Goal: Task Accomplishment & Management: Use online tool/utility

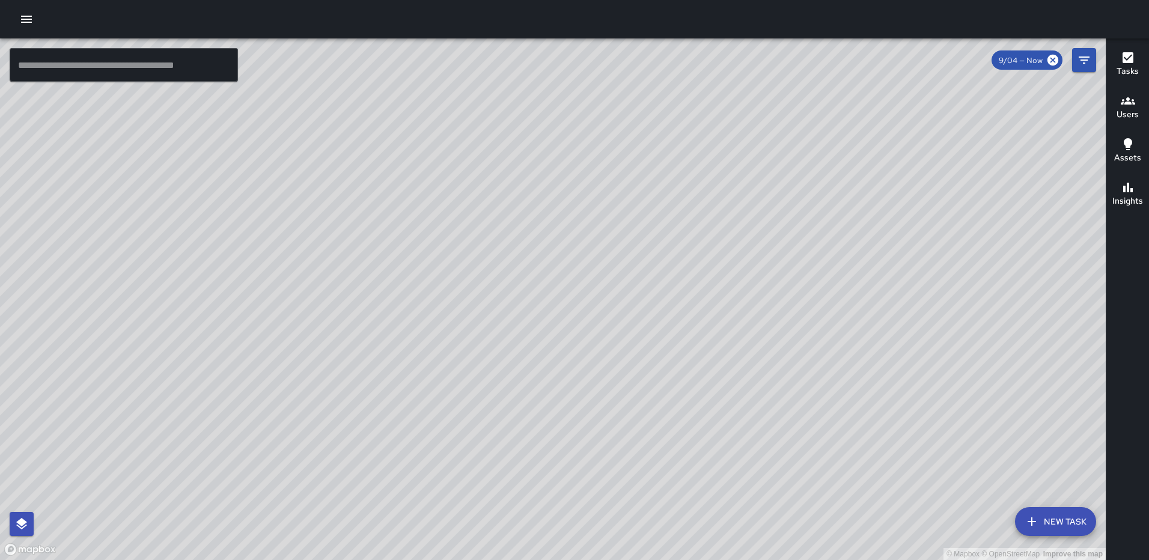
drag, startPoint x: 643, startPoint y: 313, endPoint x: 566, endPoint y: 347, distance: 84.2
click at [566, 347] on div "© Mapbox © OpenStreetMap Improve this map" at bounding box center [553, 299] width 1106 height 522
click at [17, 19] on button "button" at bounding box center [26, 19] width 24 height 24
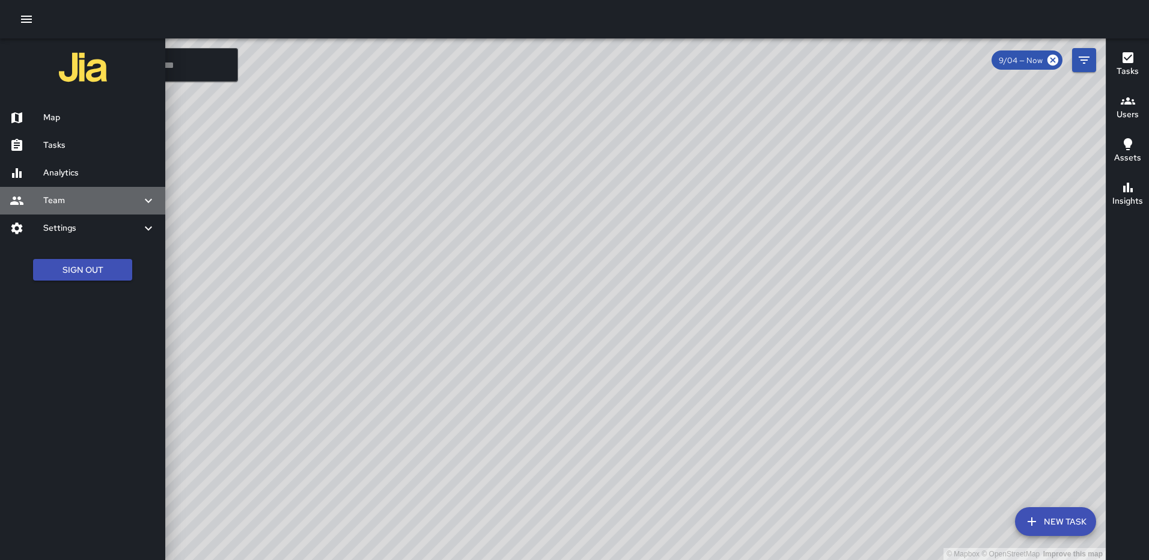
click at [70, 197] on h6 "Team" at bounding box center [92, 200] width 98 height 13
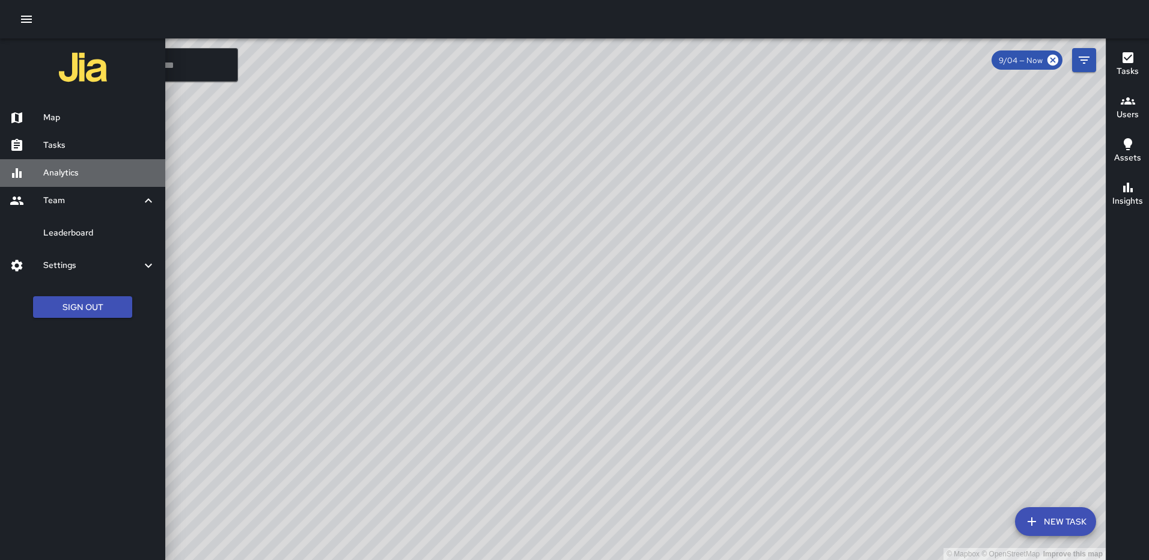
click at [61, 166] on h6 "Analytics" at bounding box center [99, 172] width 112 height 13
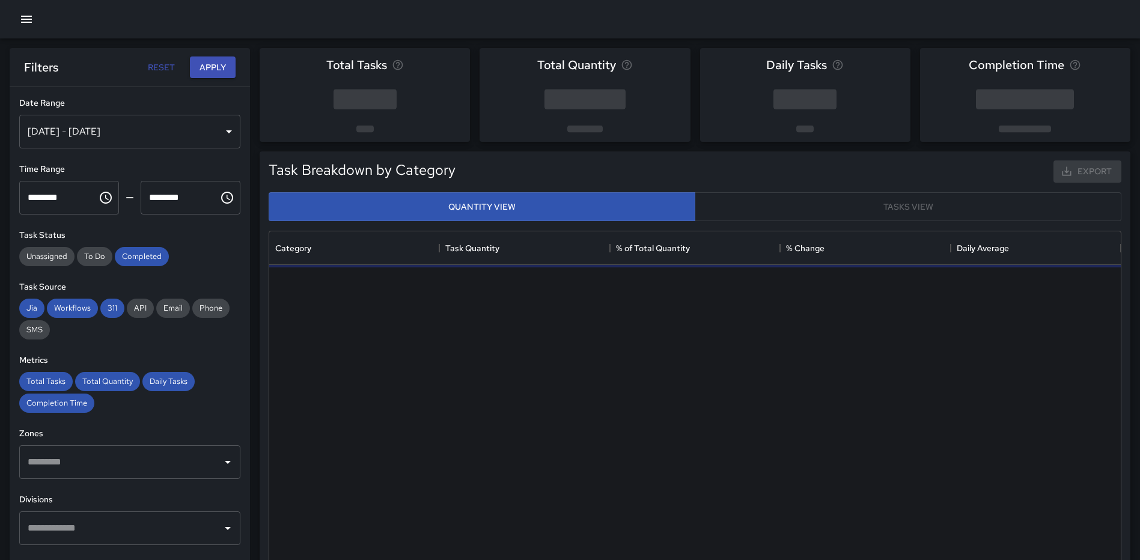
scroll to position [350, 843]
click at [148, 140] on div "[DATE] - [DATE]" at bounding box center [129, 132] width 221 height 34
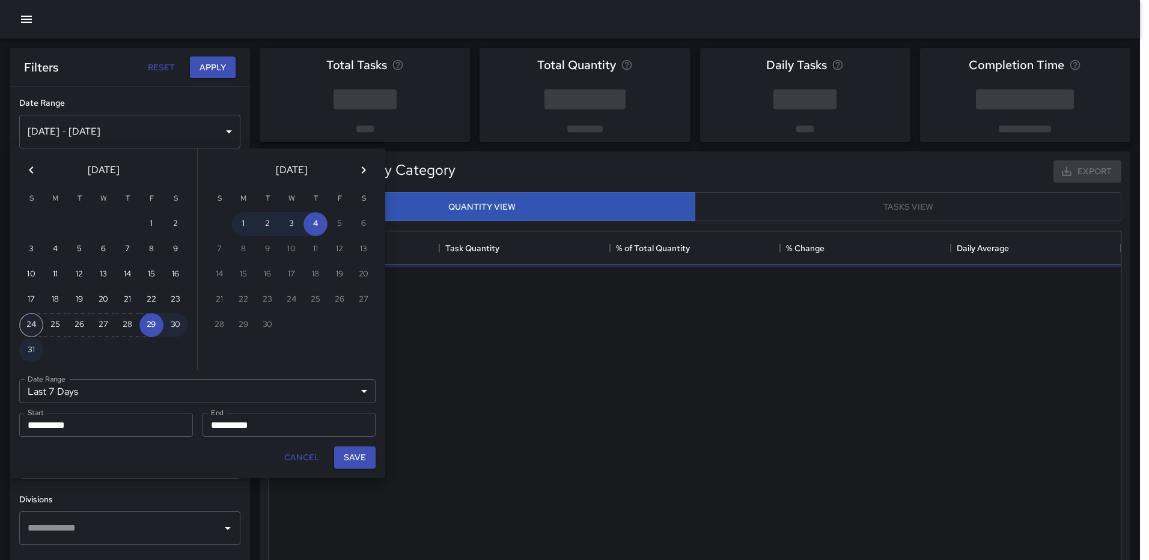
click at [35, 322] on button "24" at bounding box center [31, 325] width 24 height 24
type input "******"
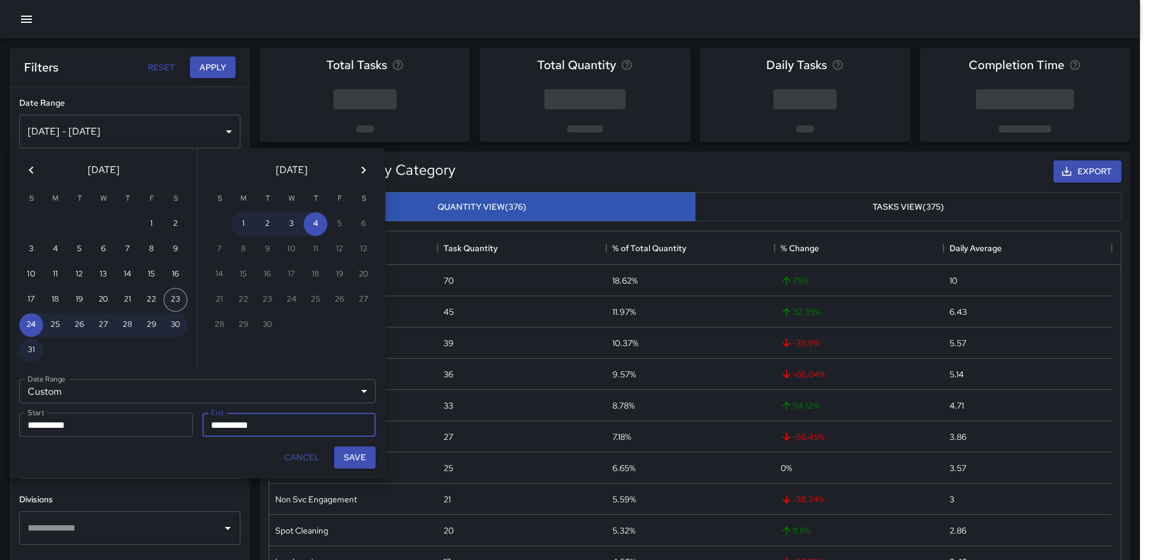
click at [170, 292] on button "23" at bounding box center [175, 300] width 24 height 24
type input "**********"
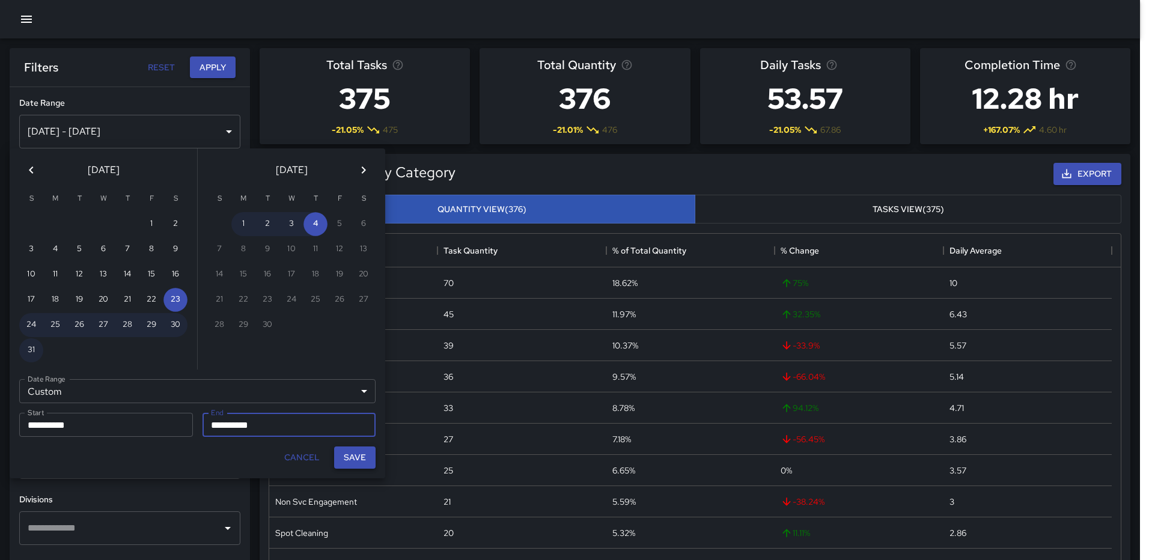
click at [356, 460] on button "Save" at bounding box center [354, 458] width 41 height 22
type input "**********"
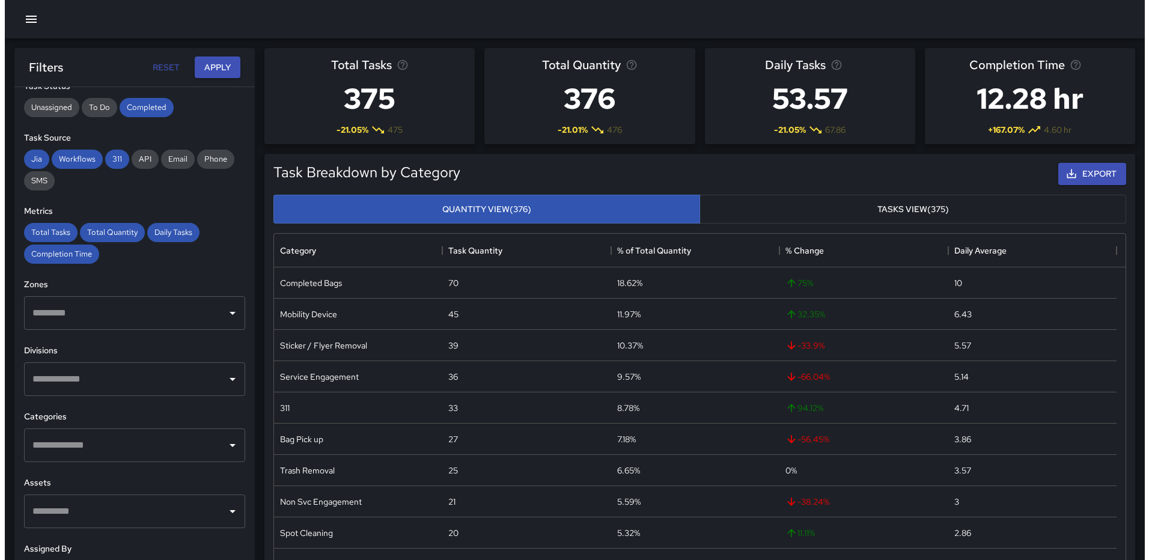
scroll to position [180, 0]
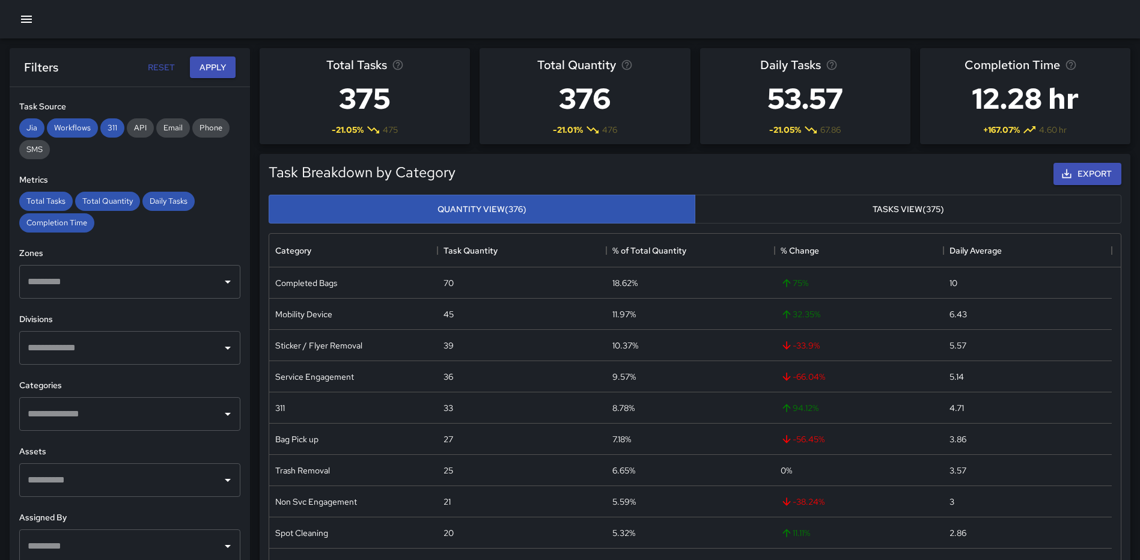
click at [110, 423] on input "text" at bounding box center [121, 414] width 192 height 23
click at [23, 24] on icon "button" at bounding box center [26, 19] width 14 height 14
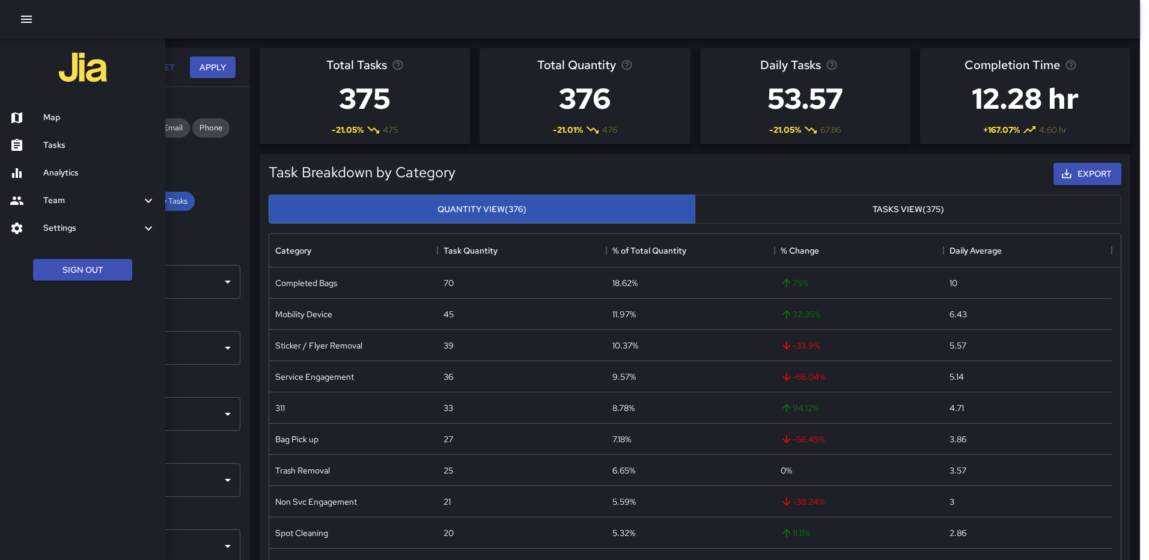
click at [56, 116] on h6 "Map" at bounding box center [99, 117] width 112 height 13
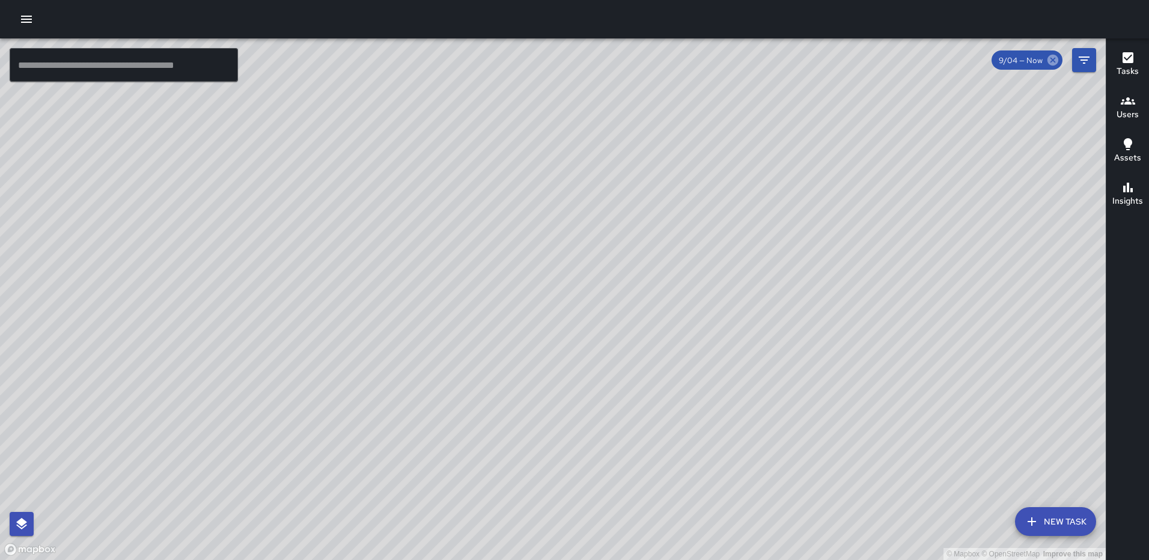
click at [1054, 61] on icon at bounding box center [1052, 59] width 13 height 13
